Goal: Communication & Community: Answer question/provide support

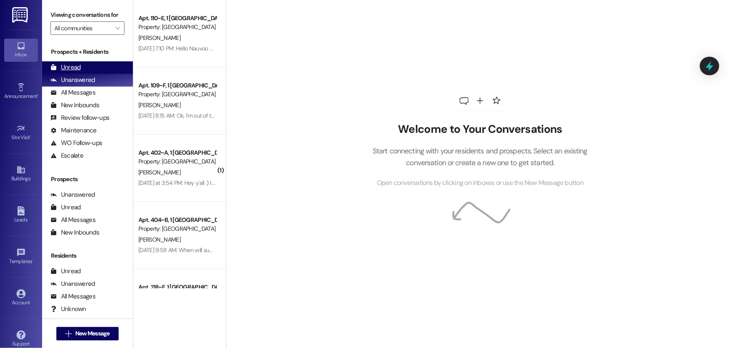
click at [88, 62] on div "Unread (0)" at bounding box center [87, 67] width 91 height 13
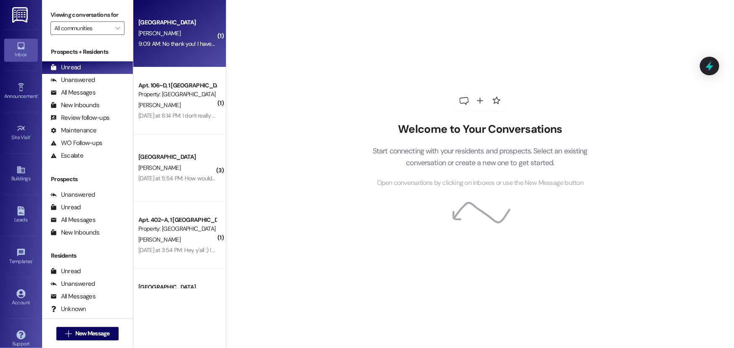
click at [149, 34] on span "[PERSON_NAME]" at bounding box center [159, 33] width 42 height 8
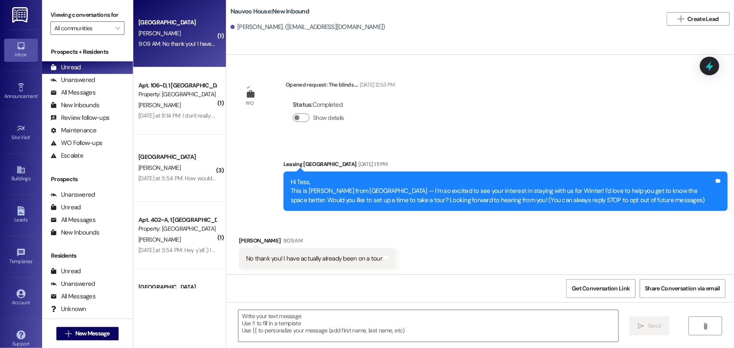
scroll to position [1, 0]
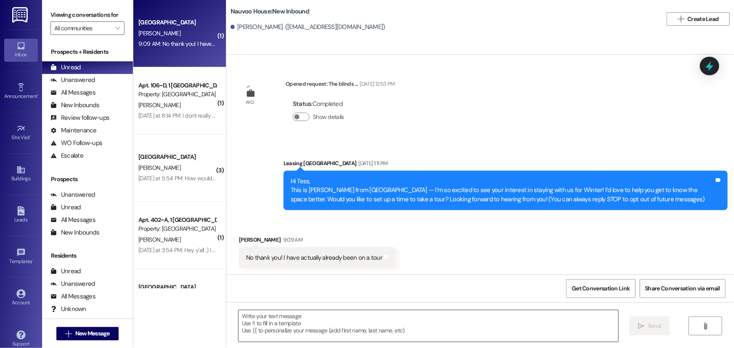
click at [254, 320] on textarea at bounding box center [429, 326] width 380 height 32
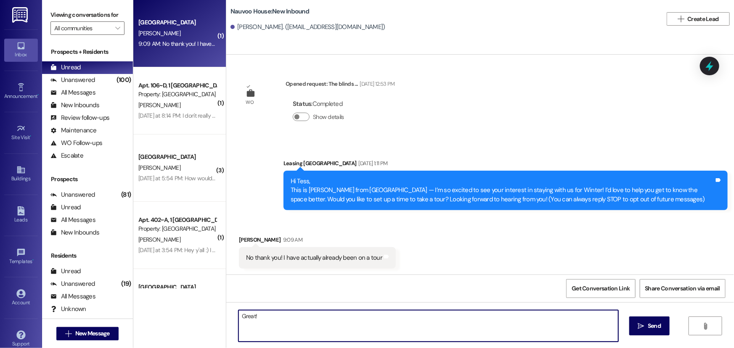
paste textarea ""Anything about the tour or the space that stood out to you?""
click at [256, 313] on textarea "Great! "Anything about the tour or the space that stood out to you?"" at bounding box center [429, 326] width 380 height 32
click at [401, 316] on textarea "Great! Anything about the tour or the space that stood out to you?"" at bounding box center [429, 326] width 380 height 32
type textarea "Great! Anything about the tour or the space that stood out to you?"
click at [652, 324] on span "Send" at bounding box center [654, 326] width 13 height 9
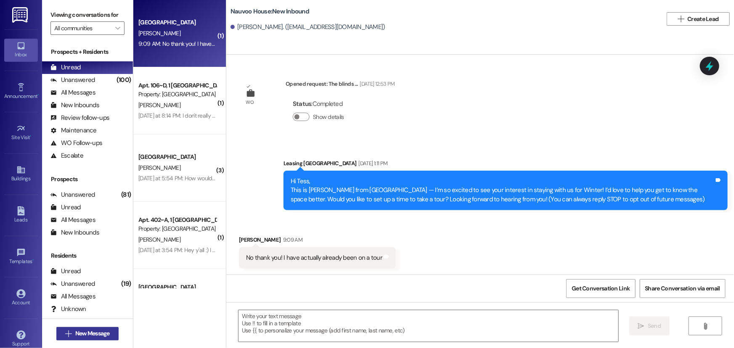
click at [89, 330] on span "New Message" at bounding box center [92, 333] width 34 height 9
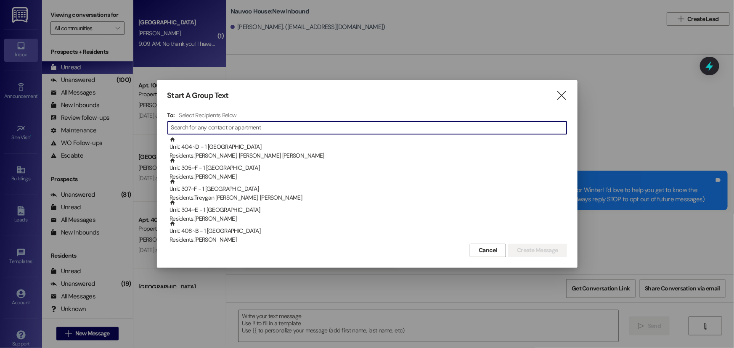
click at [190, 126] on input at bounding box center [368, 128] width 395 height 12
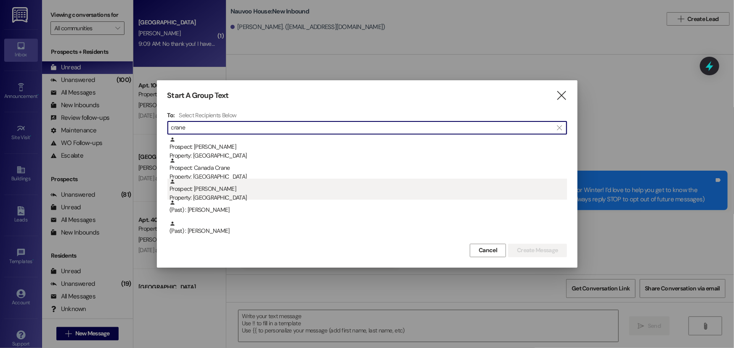
type input "crane"
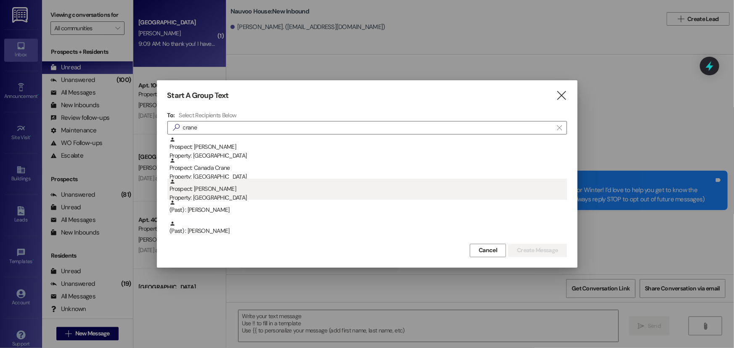
click at [209, 196] on div "Property: [GEOGRAPHIC_DATA]" at bounding box center [369, 197] width 398 height 9
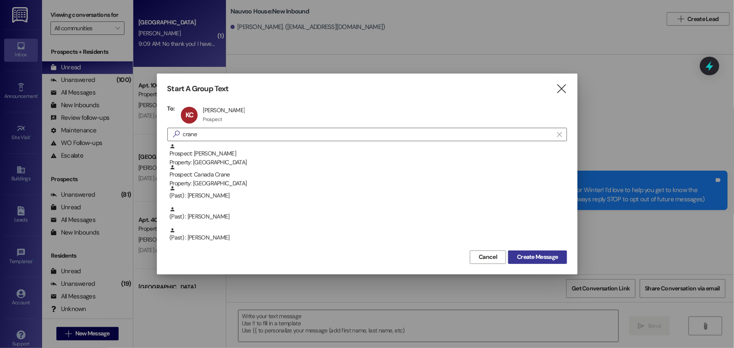
click at [538, 256] on span "Create Message" at bounding box center [537, 257] width 41 height 9
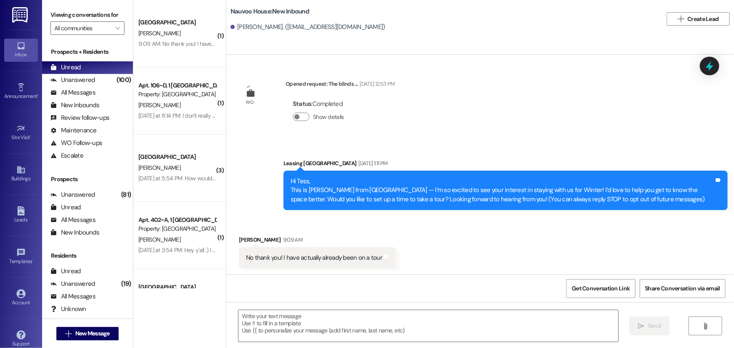
scroll to position [0, 0]
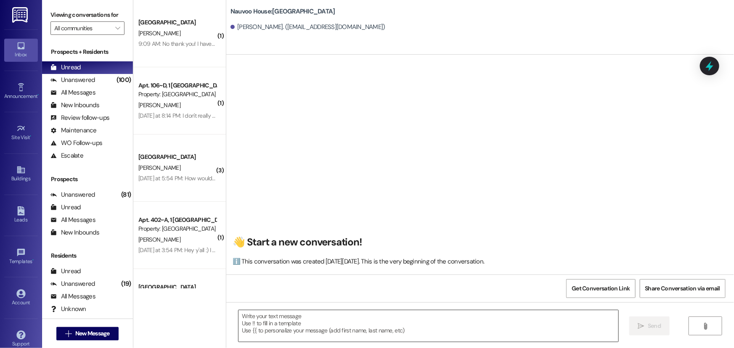
click at [302, 324] on textarea at bounding box center [429, 326] width 380 height 32
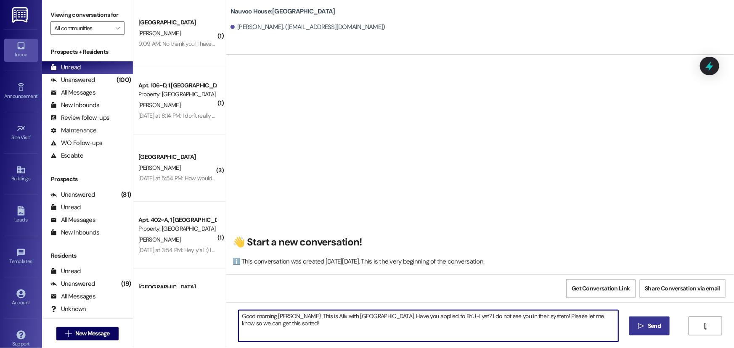
drag, startPoint x: 302, startPoint y: 324, endPoint x: 227, endPoint y: 309, distance: 75.9
click at [227, 309] on div "Good morning [PERSON_NAME]! This is Alix with [GEOGRAPHIC_DATA]. Have you appli…" at bounding box center [480, 333] width 508 height 63
click at [273, 326] on textarea "Good morning [PERSON_NAME]! This is Alix with [GEOGRAPHIC_DATA]. Have you appli…" at bounding box center [429, 326] width 380 height 32
type textarea "Good morning [PERSON_NAME]! This is Alix with [GEOGRAPHIC_DATA]. Have you appli…"
click at [651, 328] on span "Send" at bounding box center [654, 326] width 13 height 9
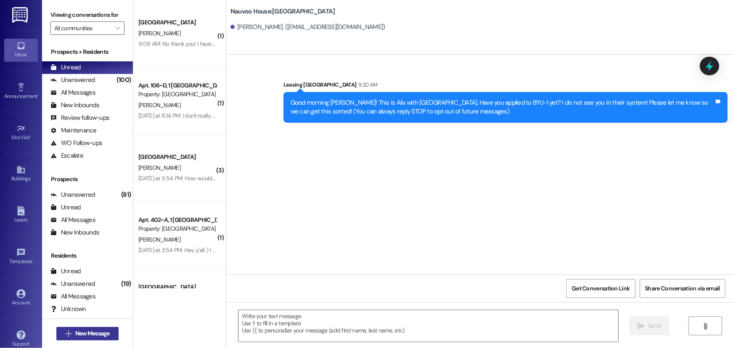
click at [74, 335] on span "New Message" at bounding box center [93, 333] width 38 height 9
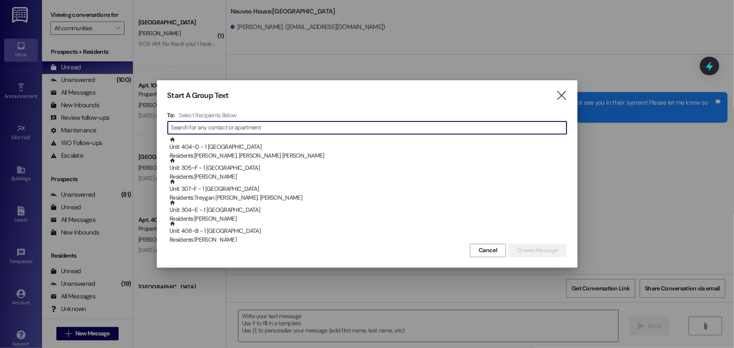
click at [196, 130] on input at bounding box center [368, 128] width 395 height 12
type input "i"
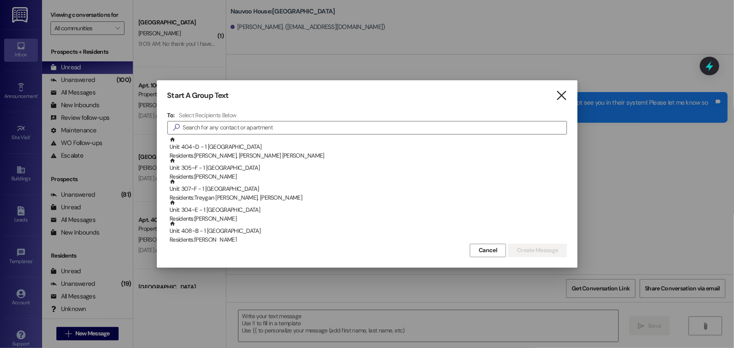
click at [563, 100] on icon "" at bounding box center [561, 95] width 11 height 9
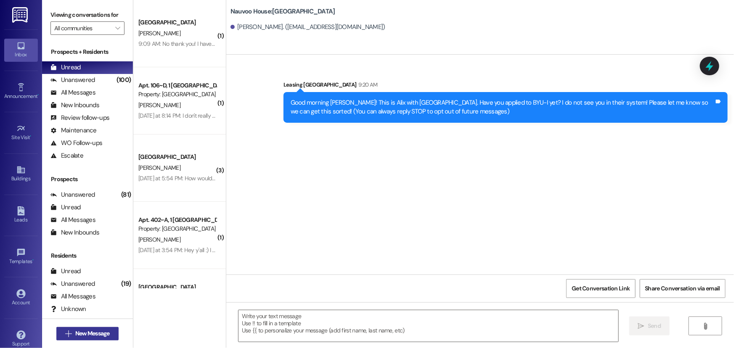
click at [65, 334] on icon "" at bounding box center [68, 334] width 6 height 7
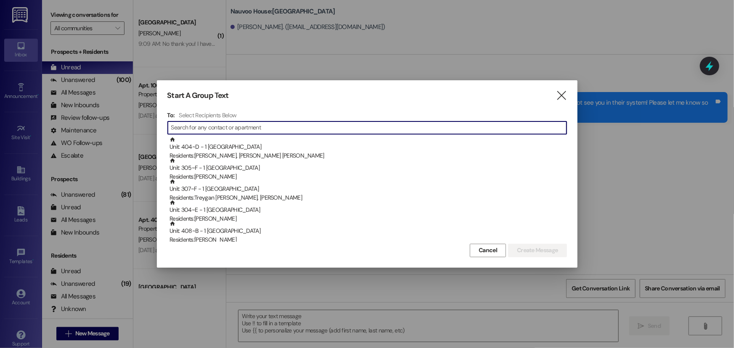
click at [209, 126] on input at bounding box center [368, 128] width 395 height 12
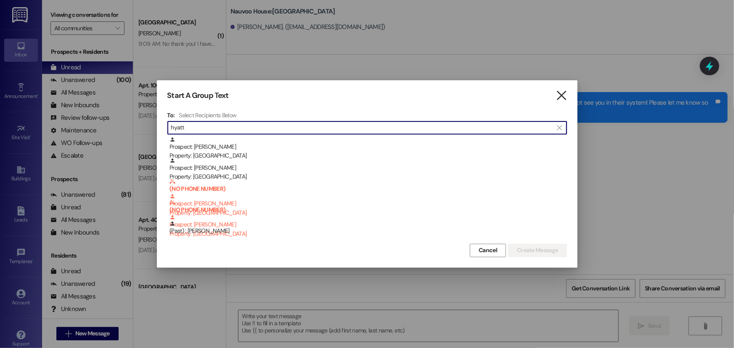
type input "hyatt"
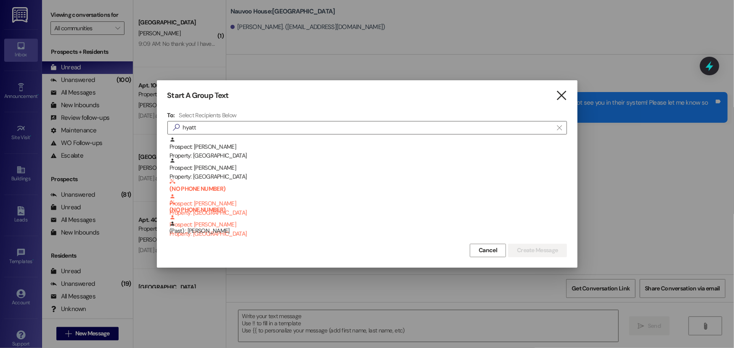
click at [558, 96] on icon "" at bounding box center [561, 95] width 11 height 9
